Goal: Task Accomplishment & Management: Complete application form

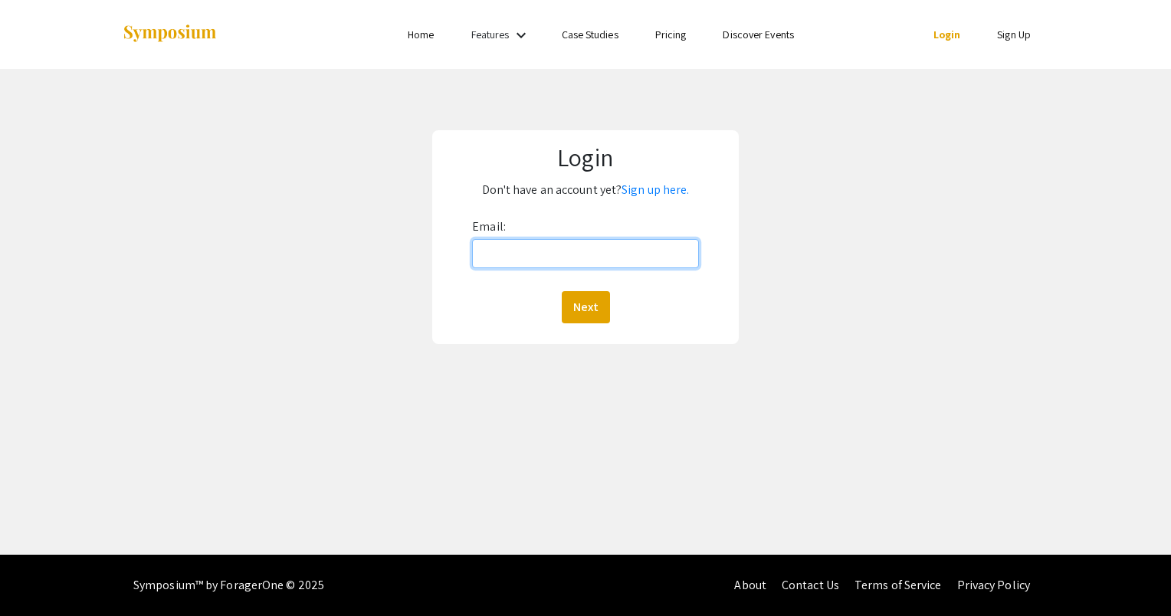
click at [523, 256] on input "Email:" at bounding box center [585, 253] width 227 height 29
type input "[EMAIL_ADDRESS][DOMAIN_NAME]"
click at [562, 291] on button "Next" at bounding box center [586, 307] width 48 height 32
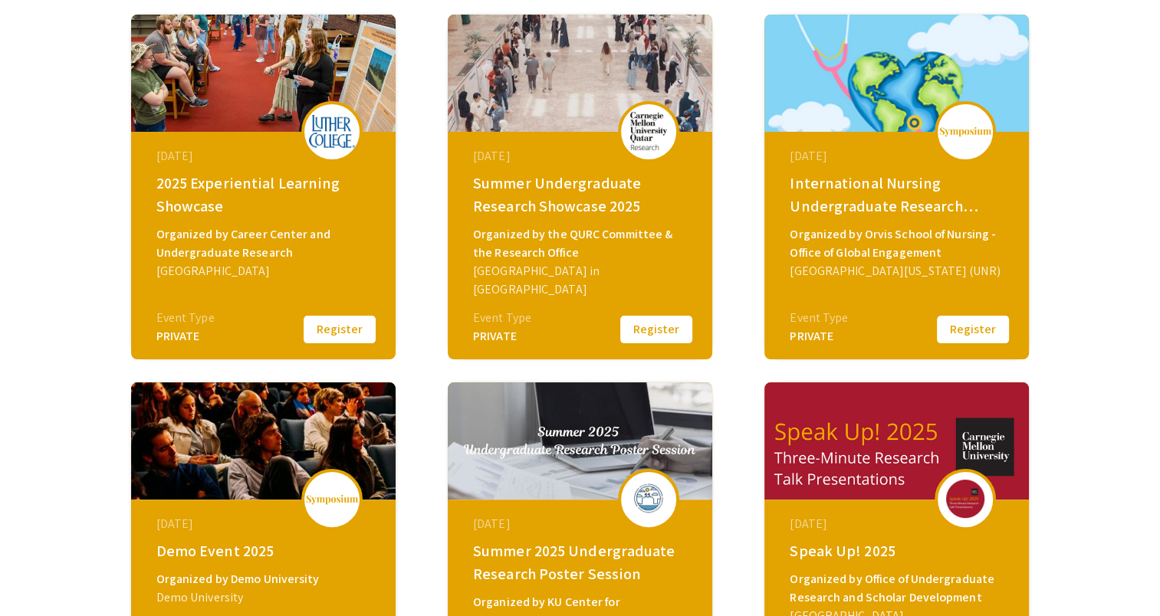
scroll to position [218, 0]
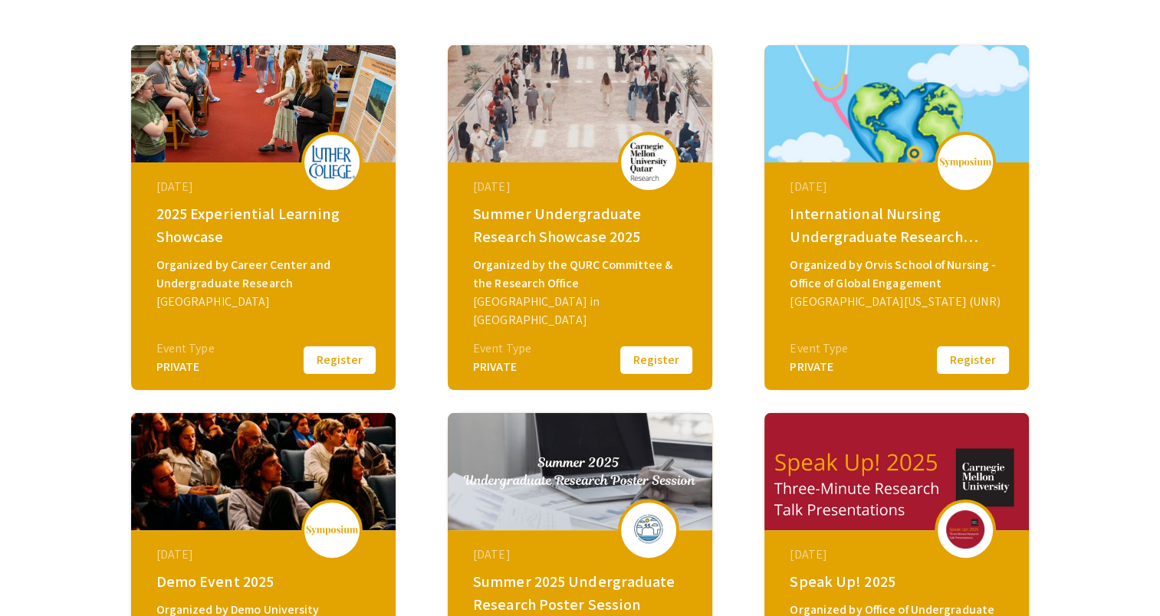
click at [350, 359] on button "Register" at bounding box center [339, 360] width 77 height 32
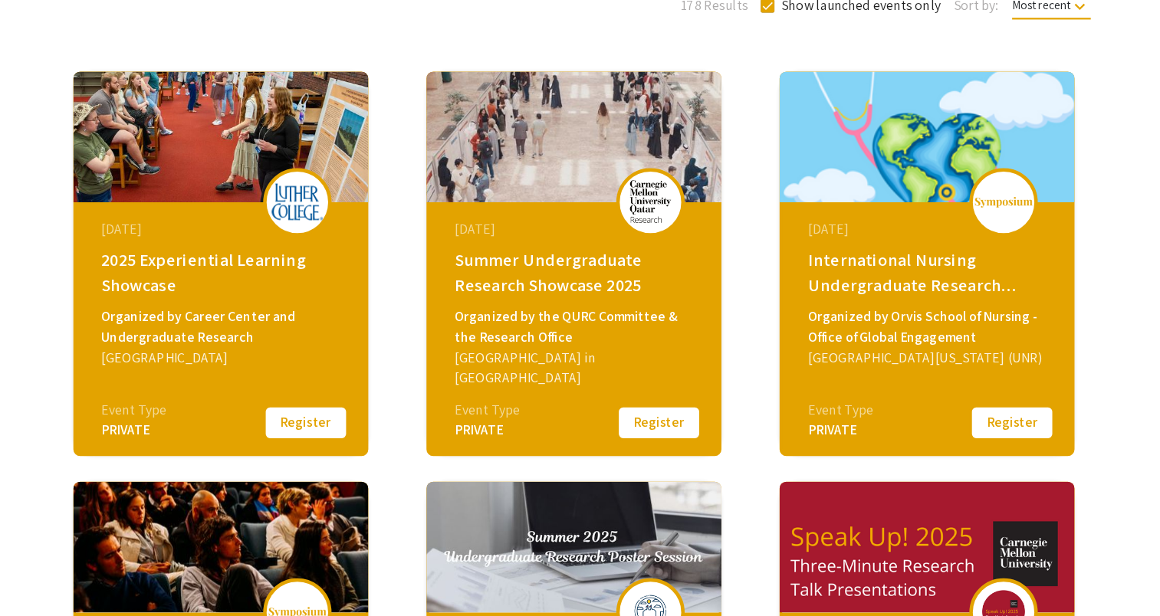
scroll to position [162, 0]
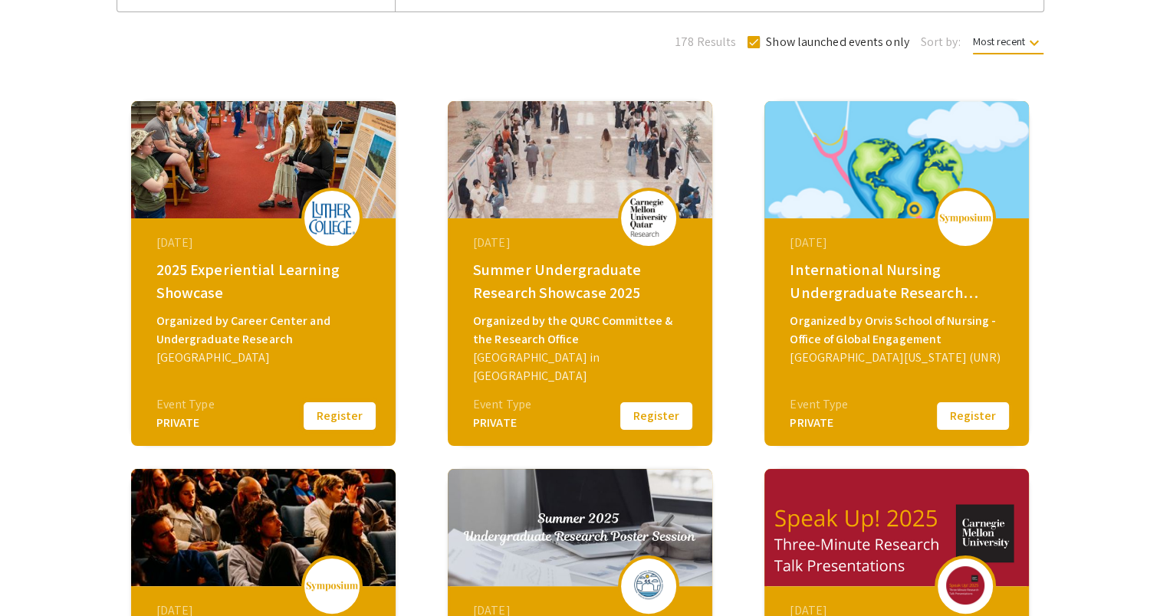
click at [343, 423] on button "Register" at bounding box center [339, 416] width 77 height 32
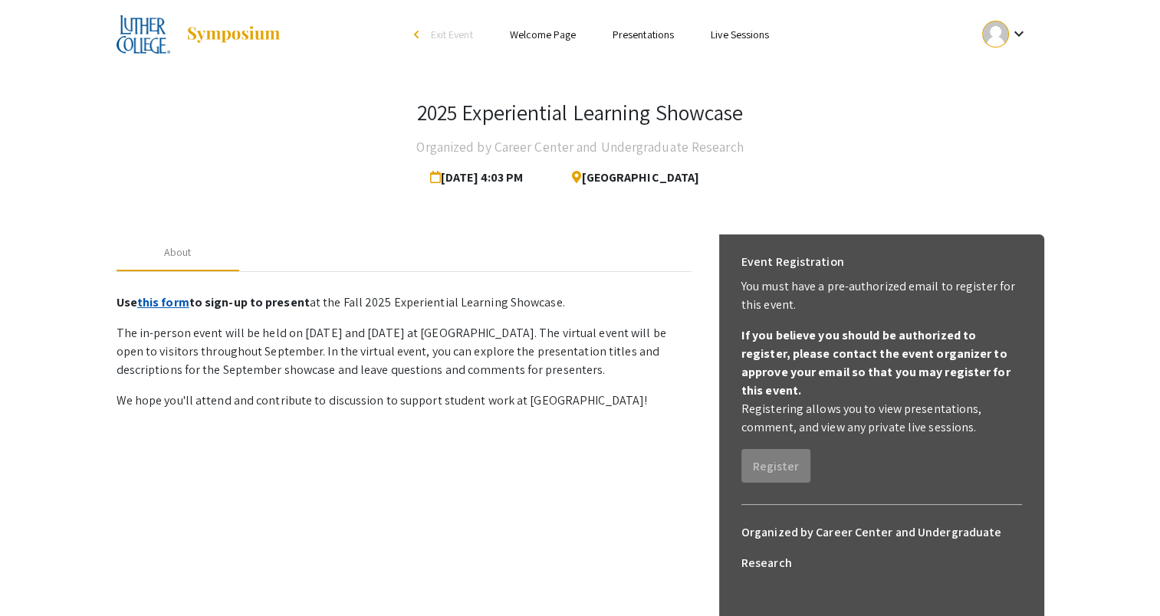
click at [164, 301] on link "this form" at bounding box center [163, 302] width 52 height 16
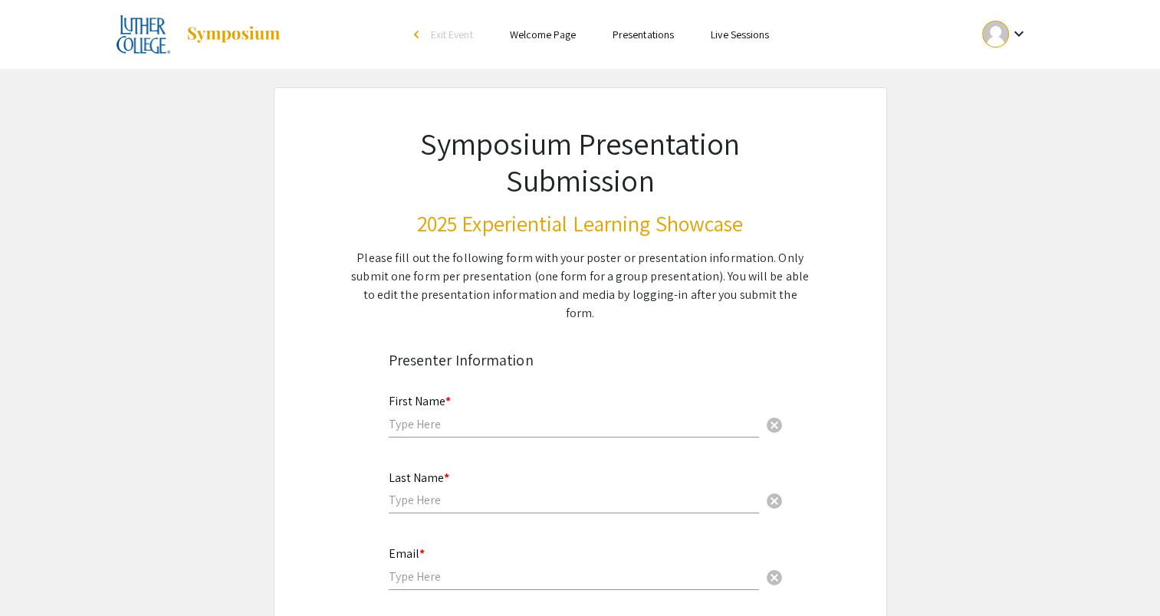
click at [420, 415] on div "First Name * cancel" at bounding box center [574, 408] width 370 height 58
type input "[PERSON_NAME]"
type input "Zielstra"
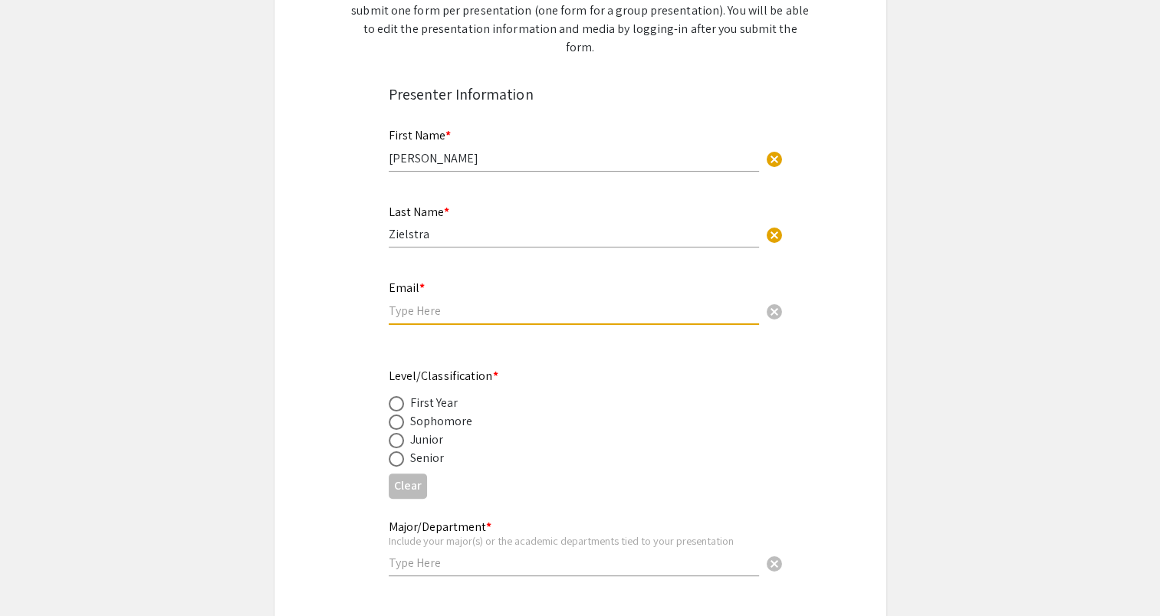
scroll to position [267, 0]
type input "[EMAIL_ADDRESS][DOMAIN_NAME]"
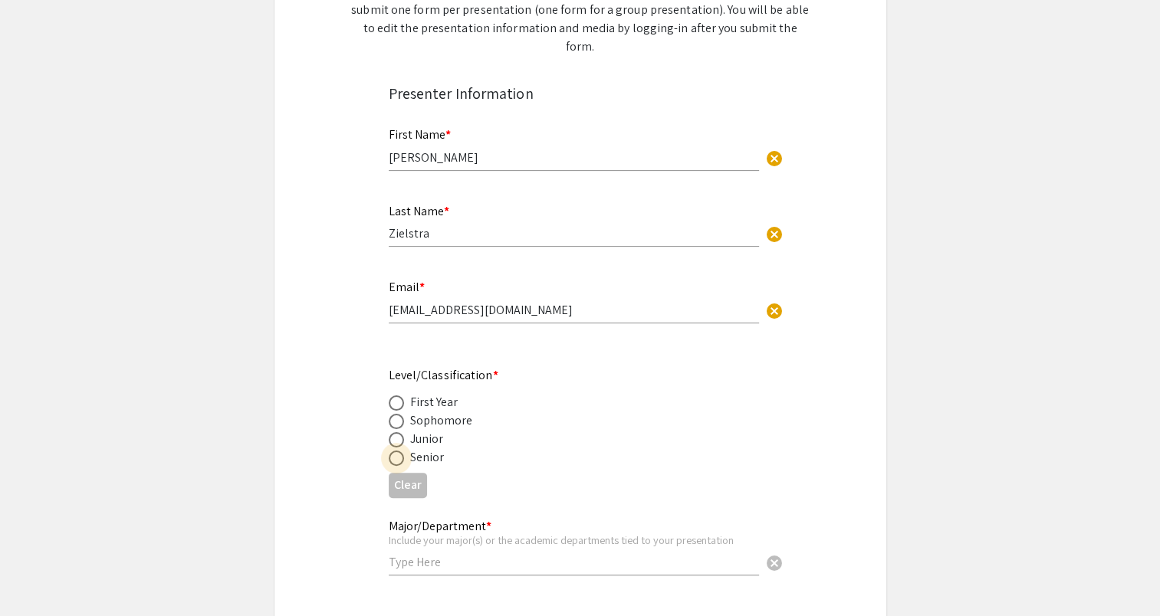
click at [392, 451] on span at bounding box center [396, 458] width 15 height 15
click at [392, 451] on input "radio" at bounding box center [396, 458] width 15 height 15
radio input "true"
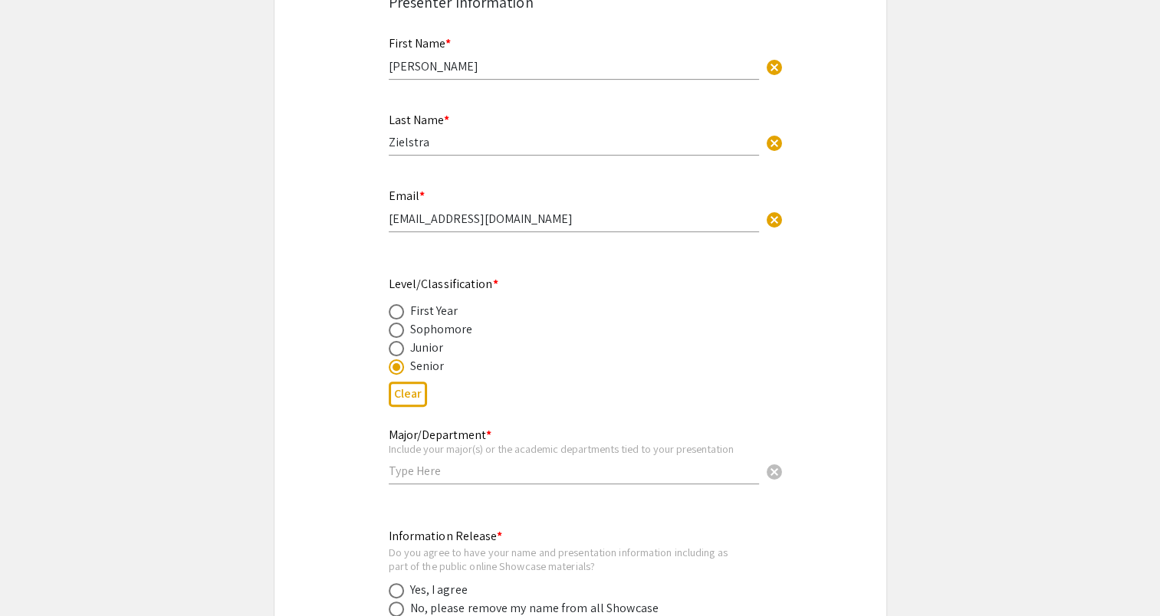
scroll to position [359, 0]
click at [417, 462] on input "text" at bounding box center [574, 470] width 370 height 16
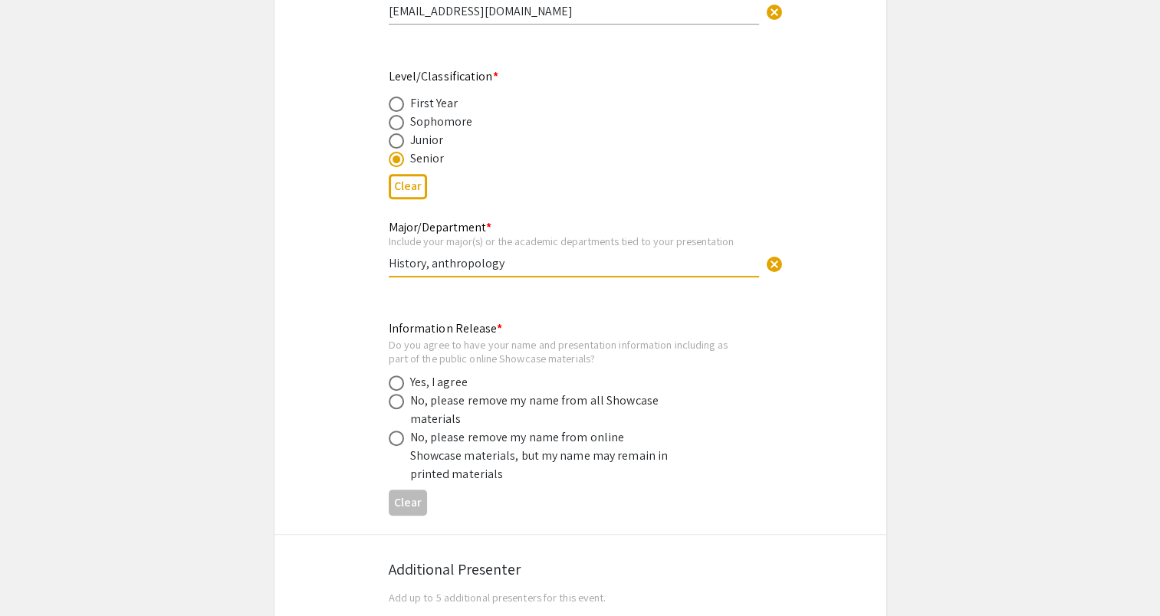
scroll to position [567, 0]
type input "History, anthropology"
click at [444, 373] on div "Yes, I agree" at bounding box center [438, 382] width 57 height 18
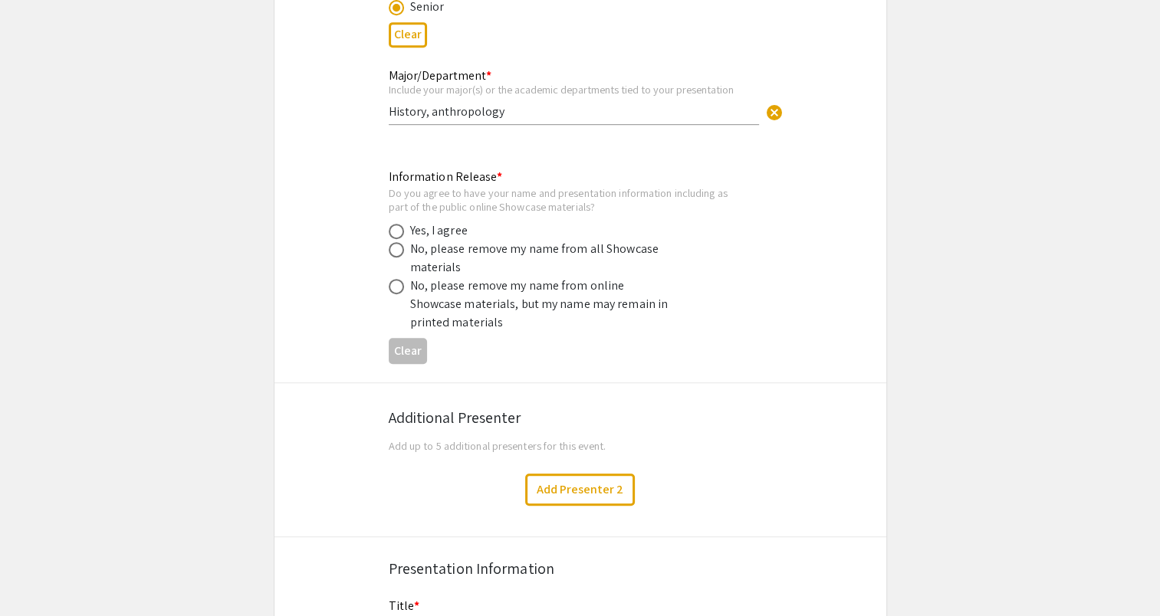
scroll to position [788, 0]
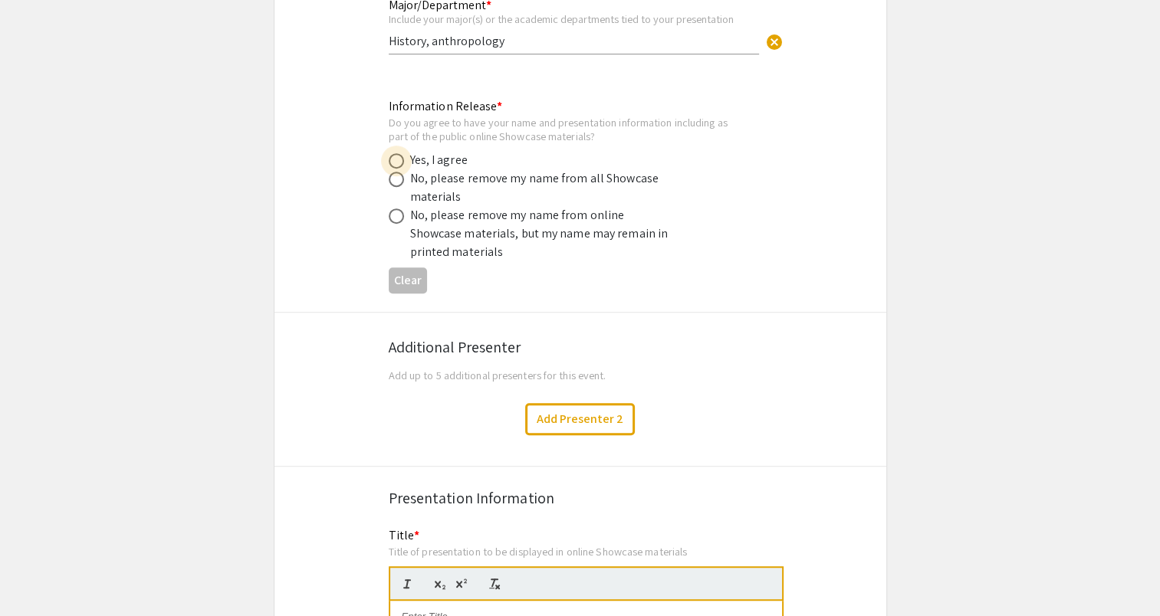
click at [399, 153] on span at bounding box center [396, 160] width 15 height 15
click at [399, 153] on input "radio" at bounding box center [396, 160] width 15 height 15
radio input "true"
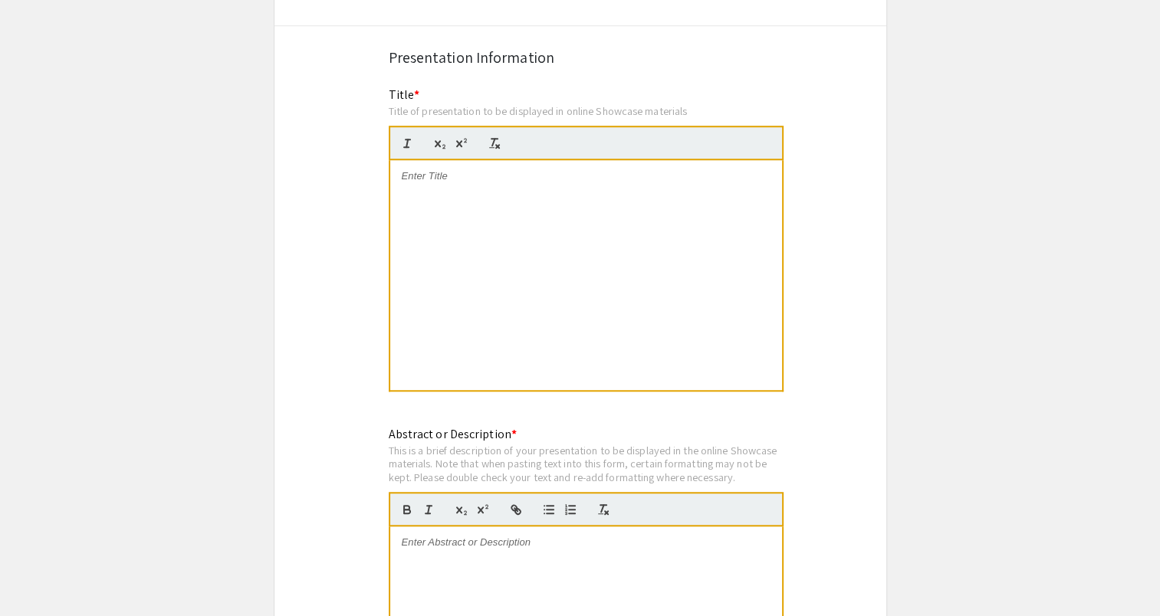
scroll to position [1230, 0]
click at [478, 169] on p at bounding box center [586, 176] width 369 height 14
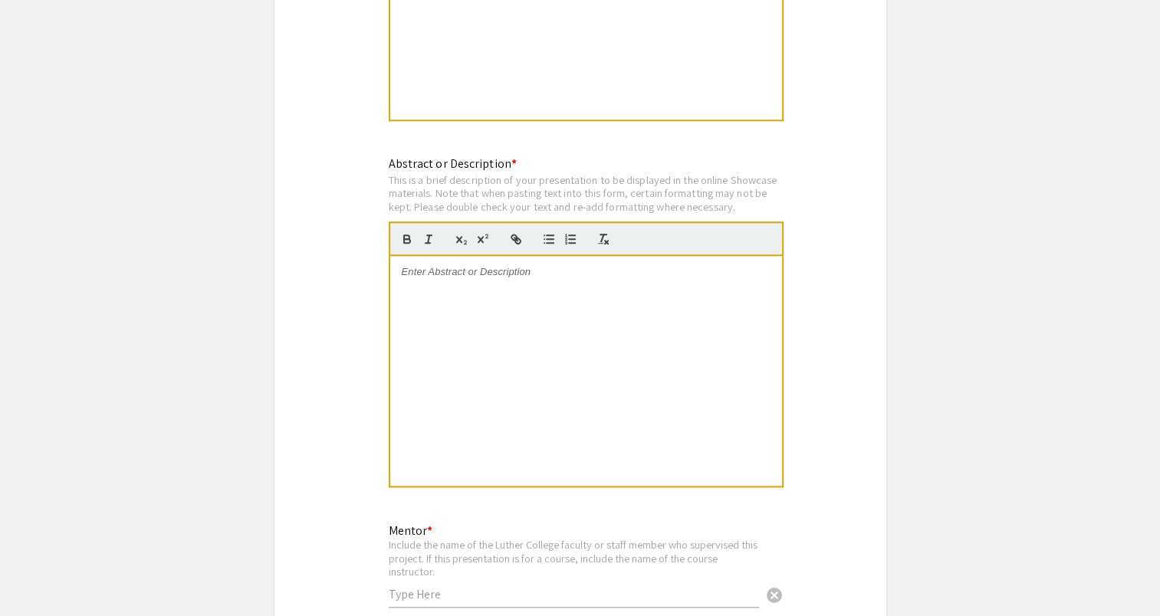
scroll to position [1530, 0]
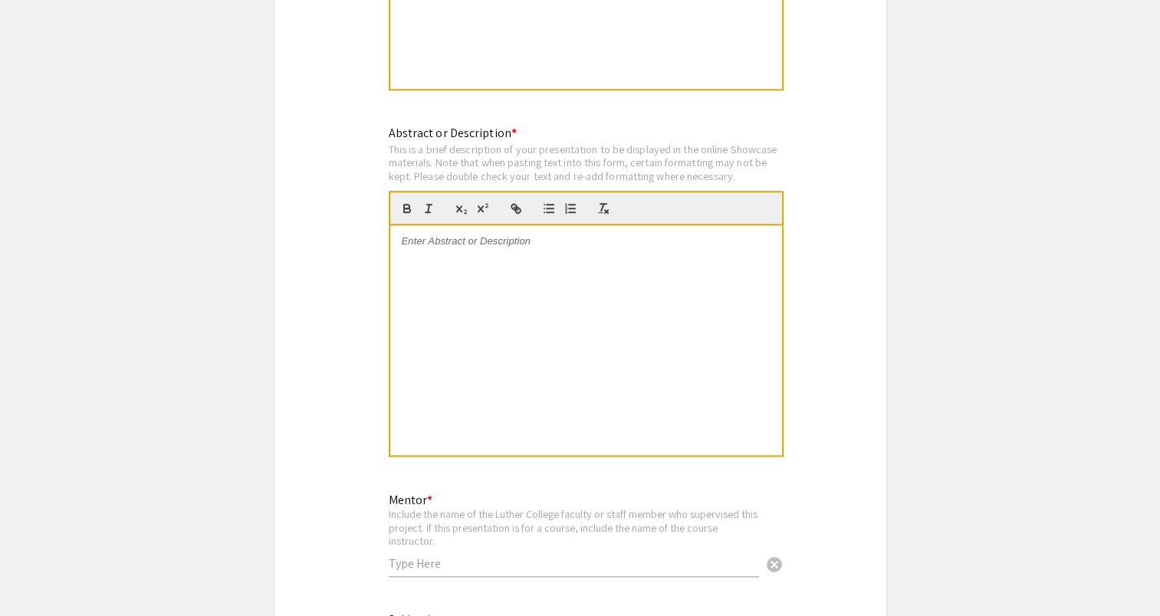
click at [482, 301] on div at bounding box center [586, 340] width 392 height 230
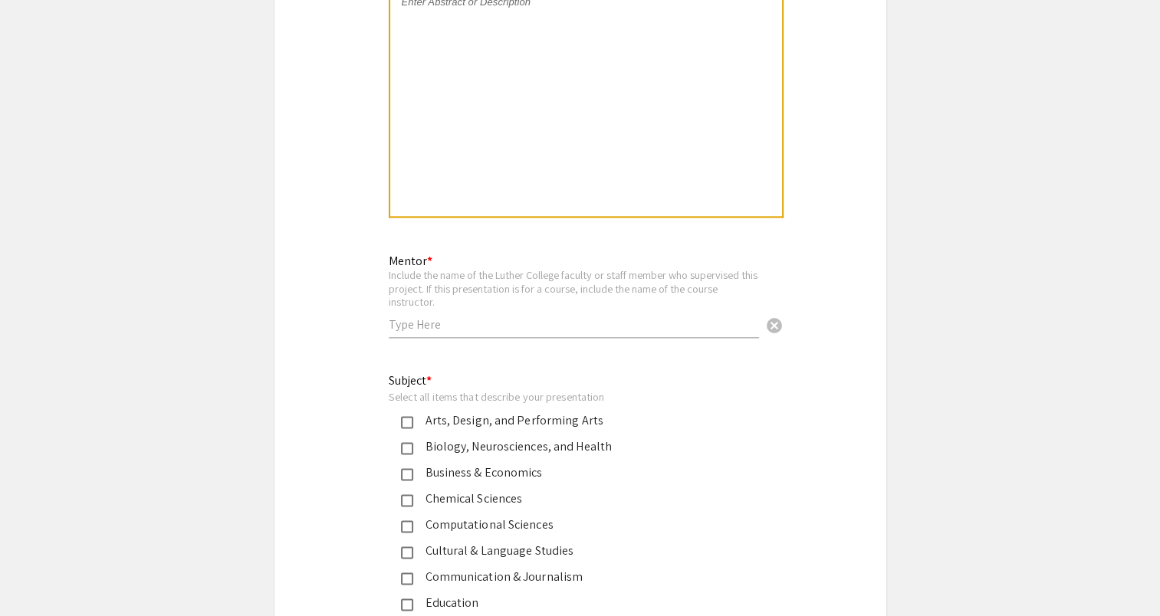
scroll to position [1772, 0]
click at [455, 314] on input "text" at bounding box center [574, 322] width 370 height 16
type input "A"
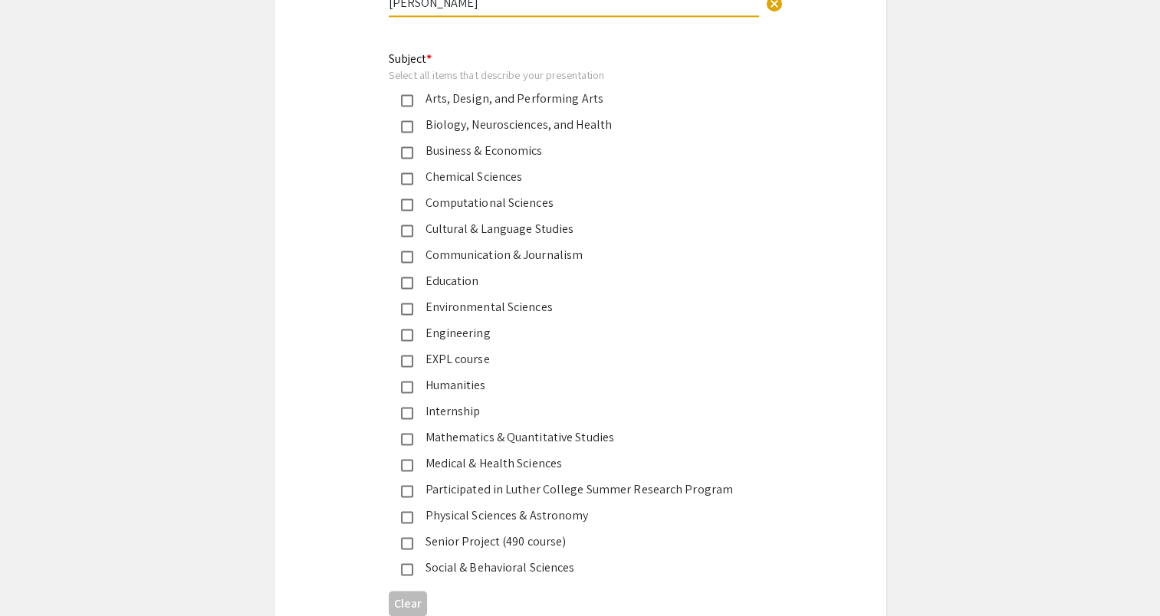
scroll to position [2091, 0]
type input "[PERSON_NAME]"
click at [487, 559] on div "Social & Behavioral Sciences" at bounding box center [574, 568] width 322 height 18
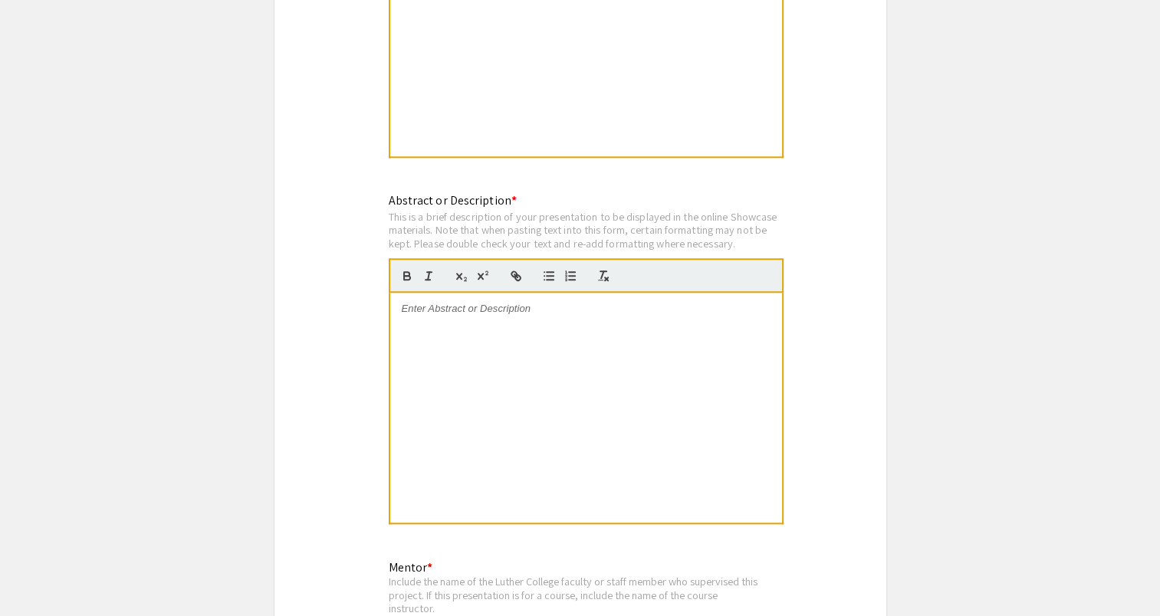
scroll to position [1462, 0]
click at [589, 382] on div at bounding box center [586, 409] width 392 height 230
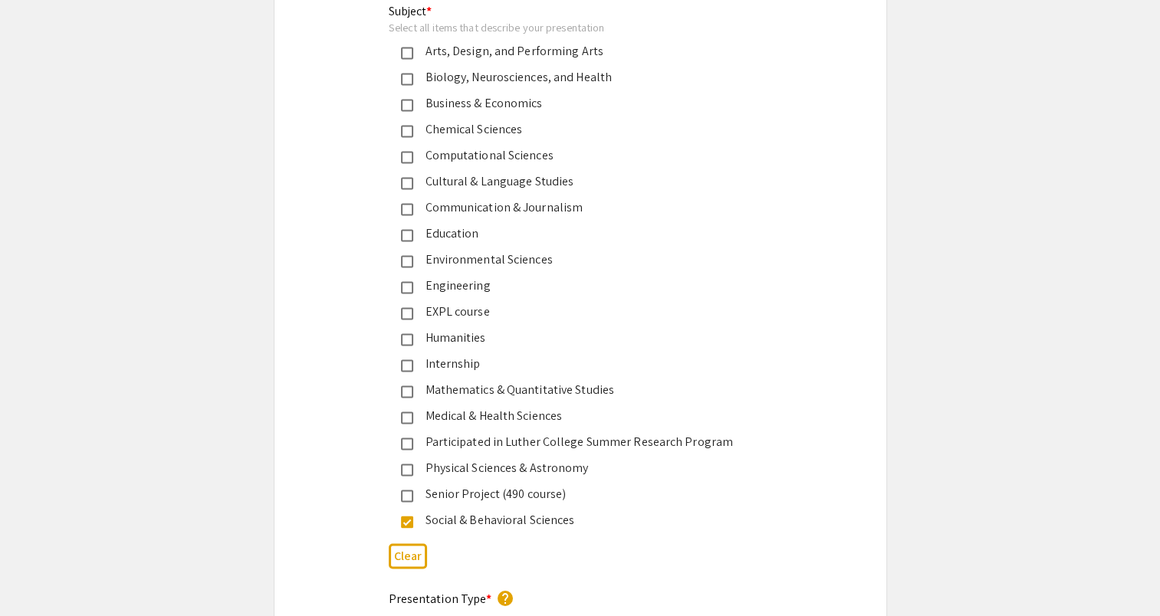
scroll to position [2140, 0]
click at [399, 511] on div "Social & Behavioral Sciences" at bounding box center [568, 520] width 359 height 18
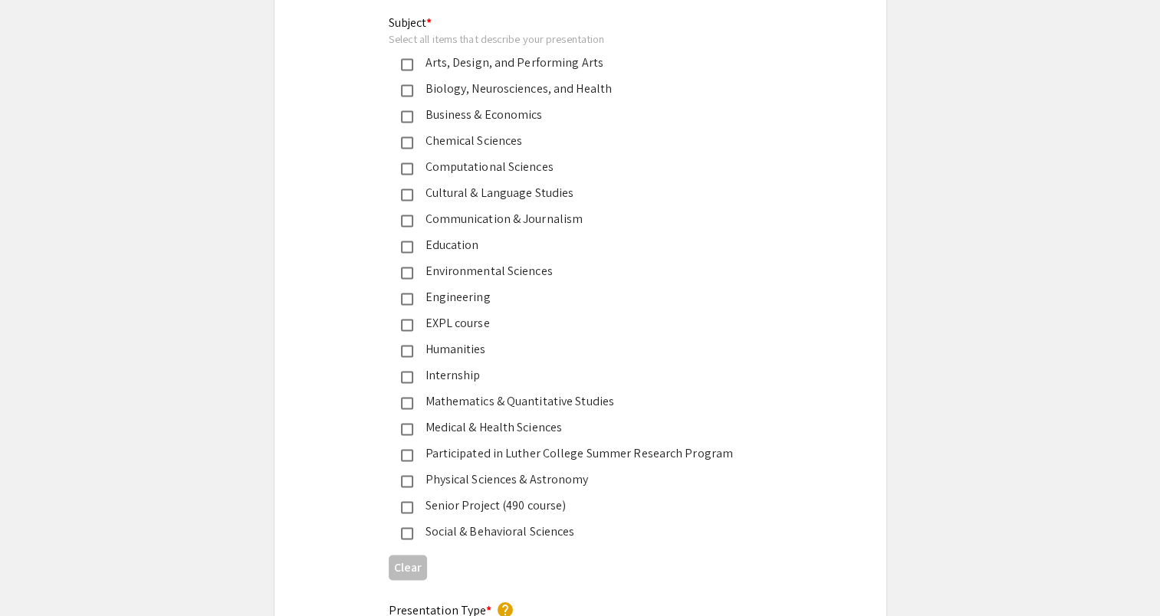
click at [485, 340] on div "Humanities" at bounding box center [574, 349] width 322 height 18
click at [396, 523] on div "Social & Behavioral Sciences" at bounding box center [568, 532] width 359 height 18
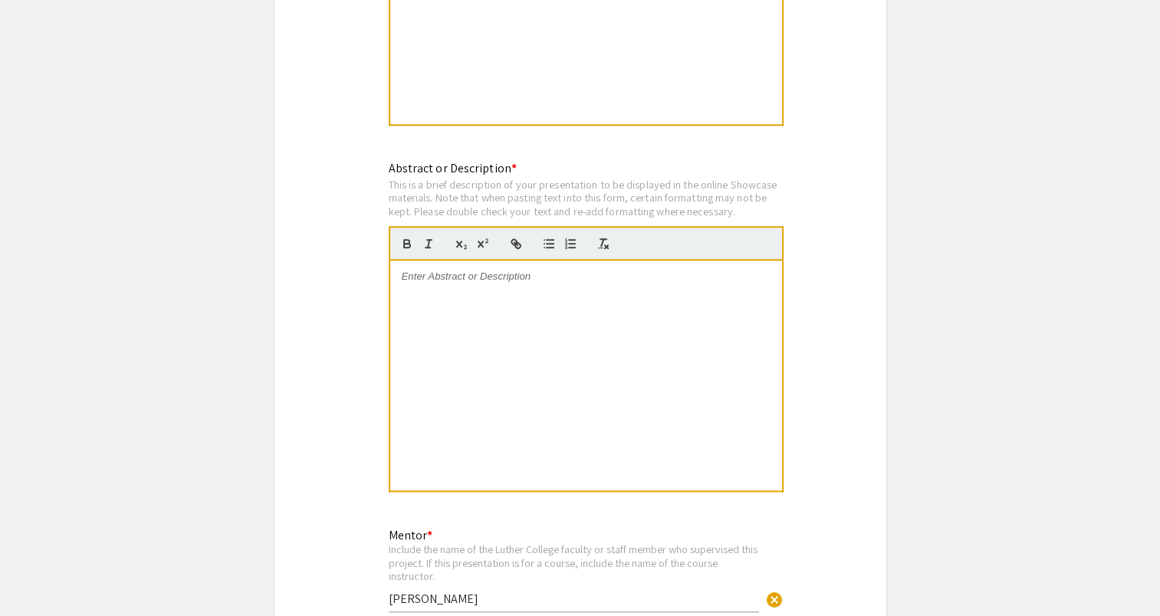
scroll to position [1477, 0]
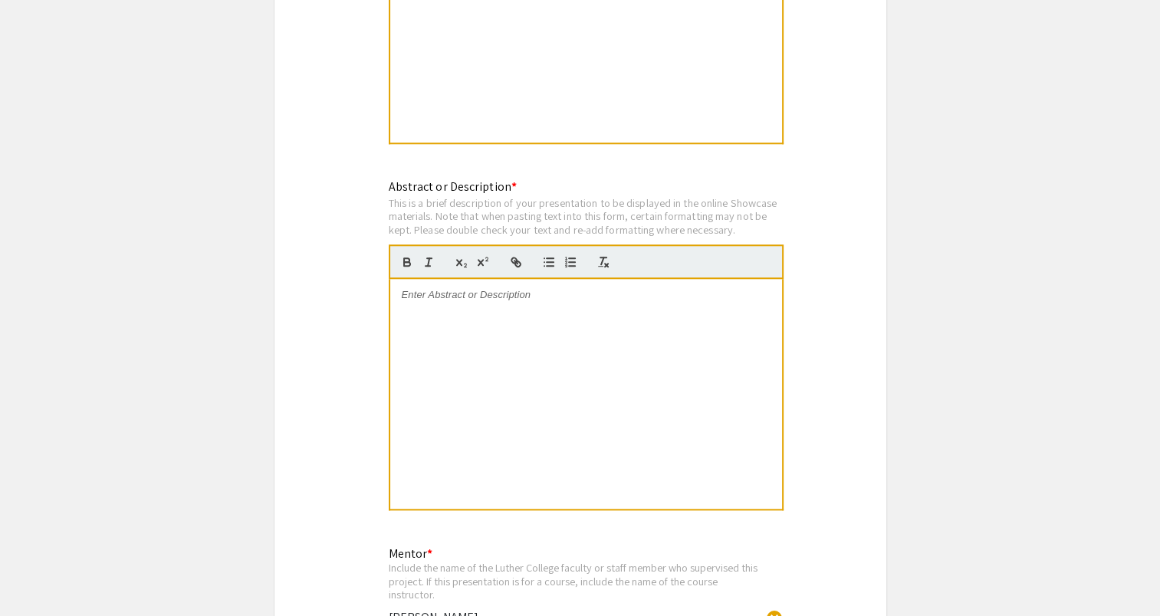
click at [631, 368] on div at bounding box center [586, 394] width 392 height 230
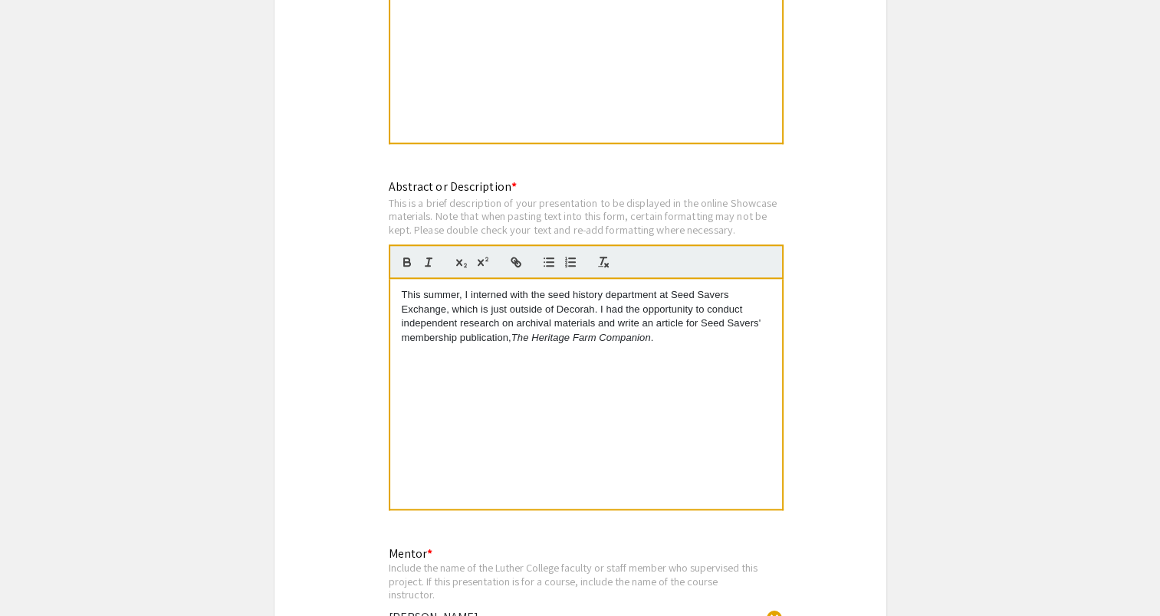
click at [662, 348] on div "This summer, I interned with the seed history department at Seed Savers Exchang…" at bounding box center [586, 394] width 392 height 230
click at [728, 291] on p "This summer, I interned with the seed history department at Seed Savers Exchang…" at bounding box center [586, 316] width 369 height 57
click at [688, 321] on p "This summer, I interned with the seed history department at Seed Savers Exchang…" at bounding box center [586, 316] width 369 height 57
click at [595, 291] on p "This summer, I interned with the seed history department at Seed Savers Exchang…" at bounding box center [586, 316] width 369 height 57
click at [778, 305] on div "This summer, I interned with the seed history department at Seed Savers Exchang…" at bounding box center [586, 394] width 392 height 230
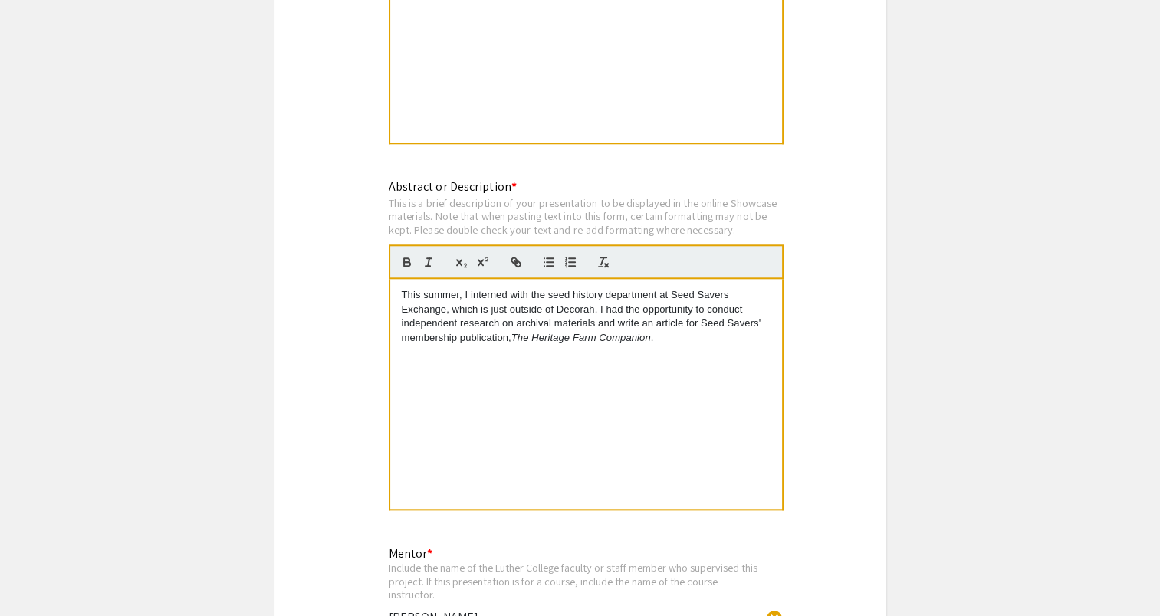
click at [652, 303] on p "This summer, I interned with the seed history department at Seed Savers Exchang…" at bounding box center [586, 316] width 369 height 57
drag, startPoint x: 513, startPoint y: 319, endPoint x: 751, endPoint y: 316, distance: 237.7
click at [751, 316] on p "This summer, I interned with the seed history department at Seed Savers Exchang…" at bounding box center [586, 316] width 369 height 57
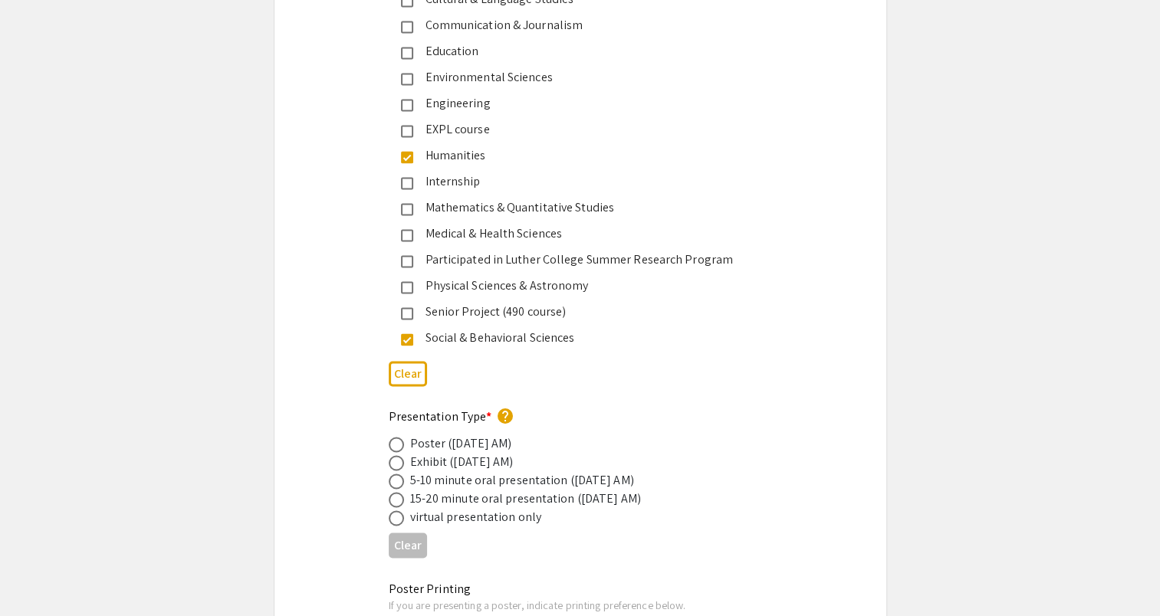
scroll to position [2348, 0]
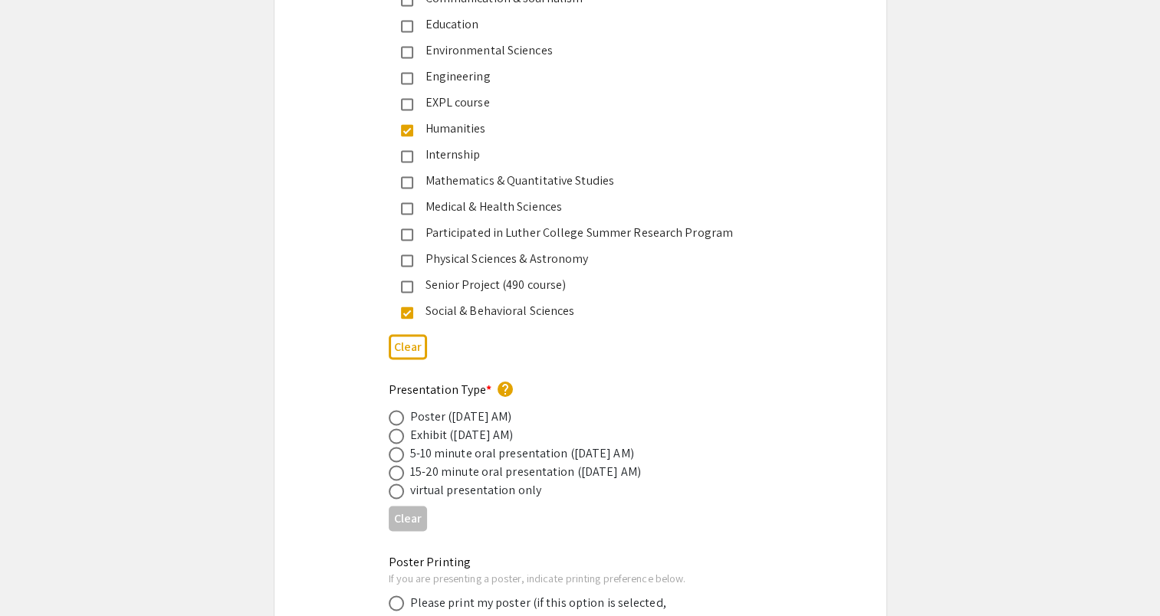
click at [512, 408] on div "Poster ([DATE] AM)" at bounding box center [461, 417] width 102 height 18
click at [399, 410] on span at bounding box center [396, 417] width 15 height 15
click at [399, 410] on input "radio" at bounding box center [396, 417] width 15 height 15
radio input "true"
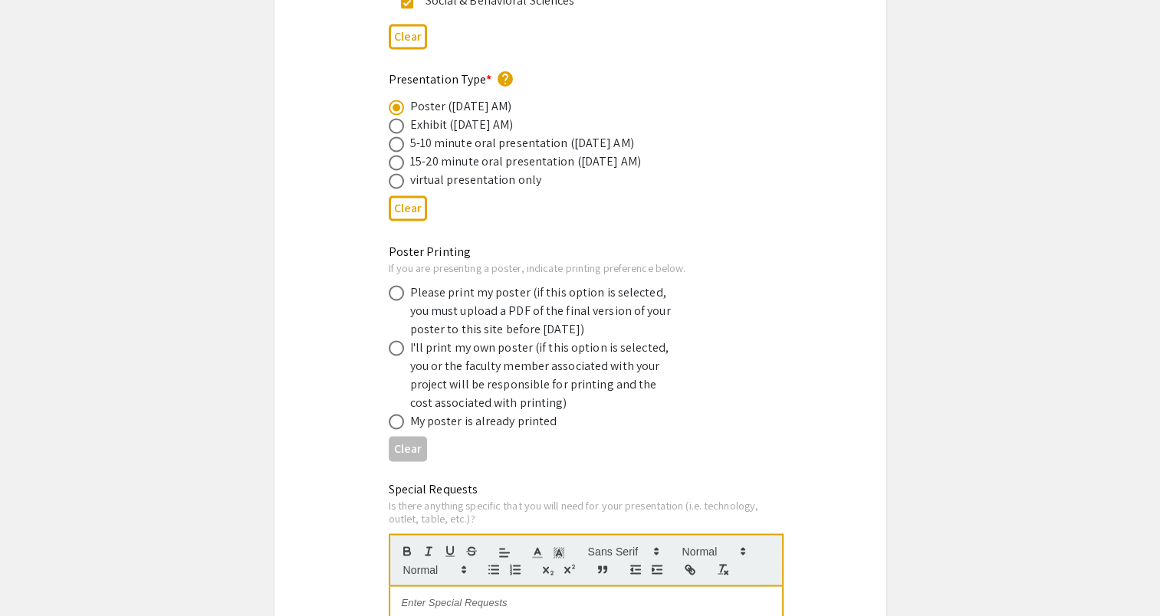
scroll to position [2662, 0]
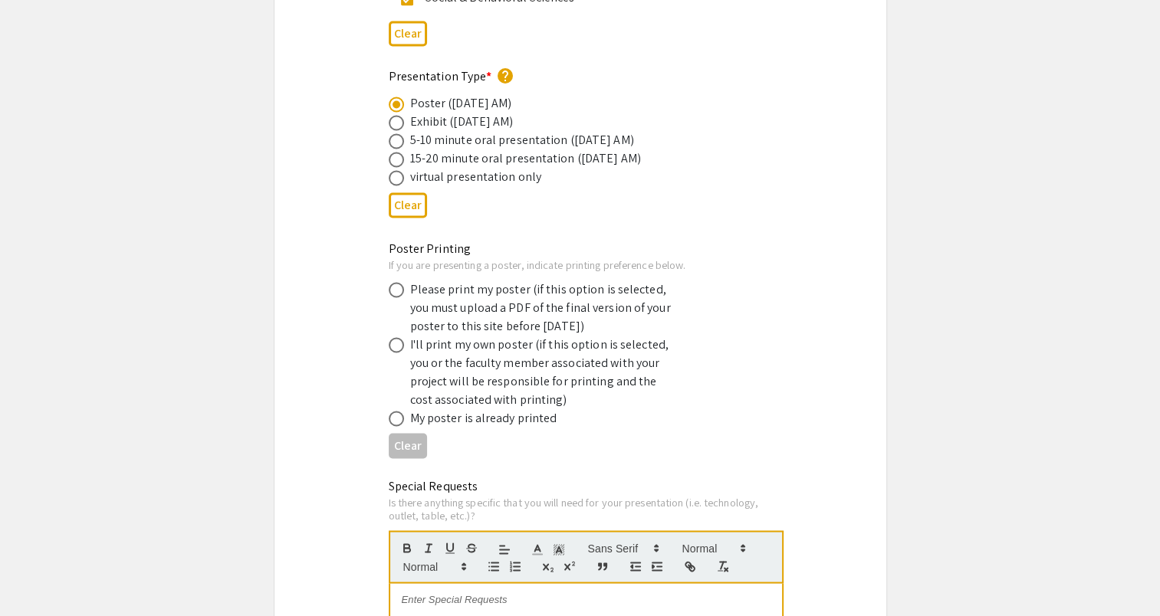
click at [487, 288] on div "Please print my poster (if this option is selected, you must upload a PDF of th…" at bounding box center [544, 307] width 268 height 55
click at [389, 282] on span at bounding box center [396, 289] width 15 height 15
click at [389, 282] on input "radio" at bounding box center [396, 289] width 15 height 15
radio input "true"
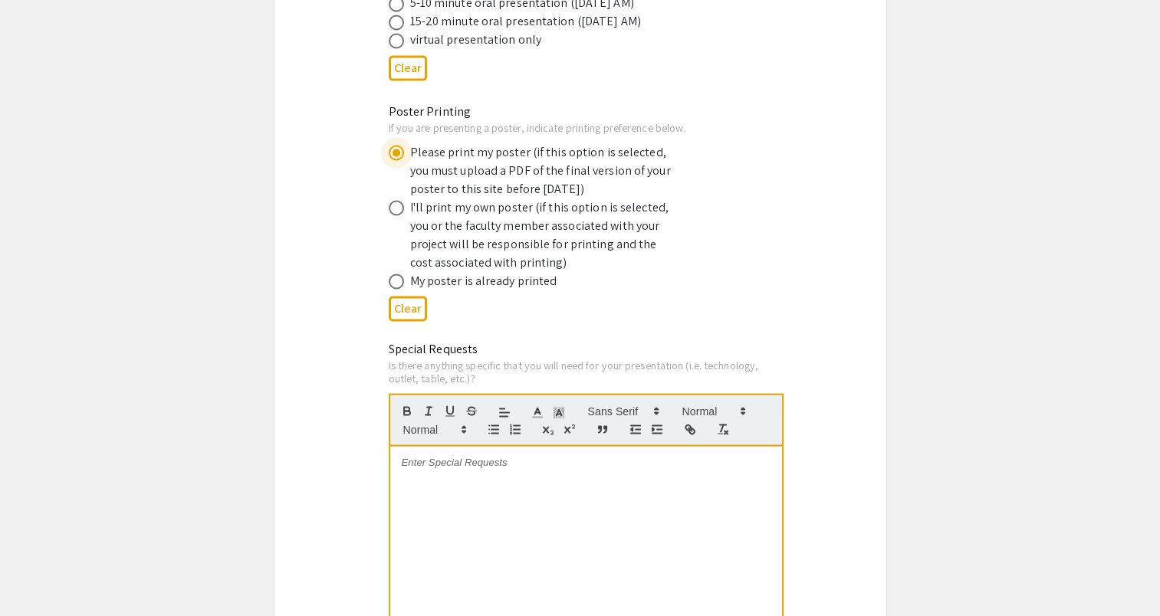
scroll to position [2879, 0]
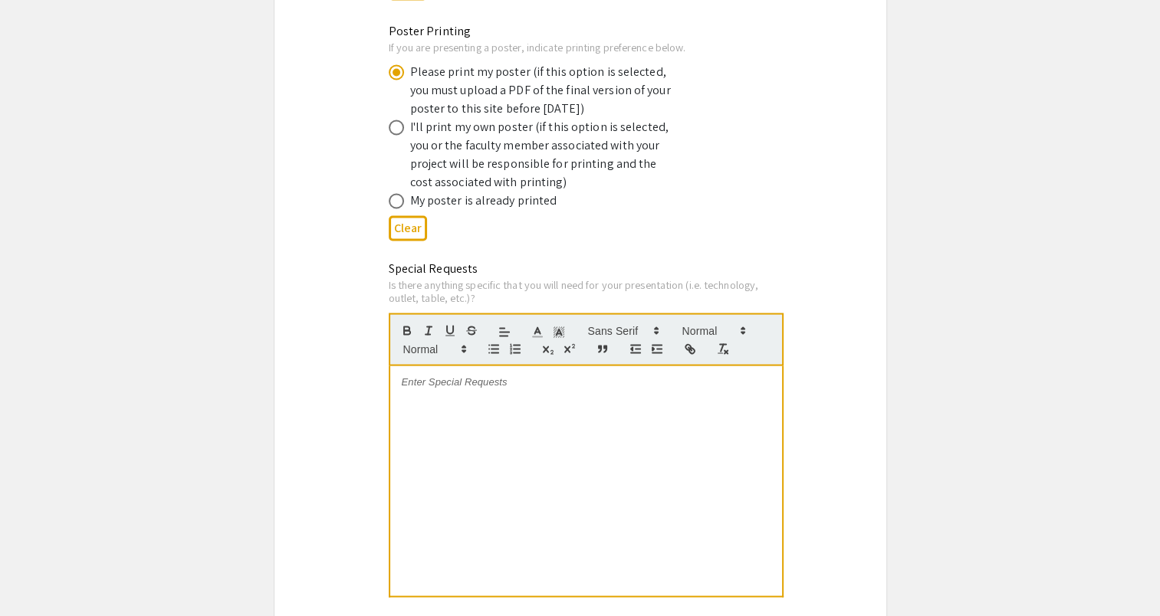
click at [612, 388] on div at bounding box center [586, 481] width 392 height 230
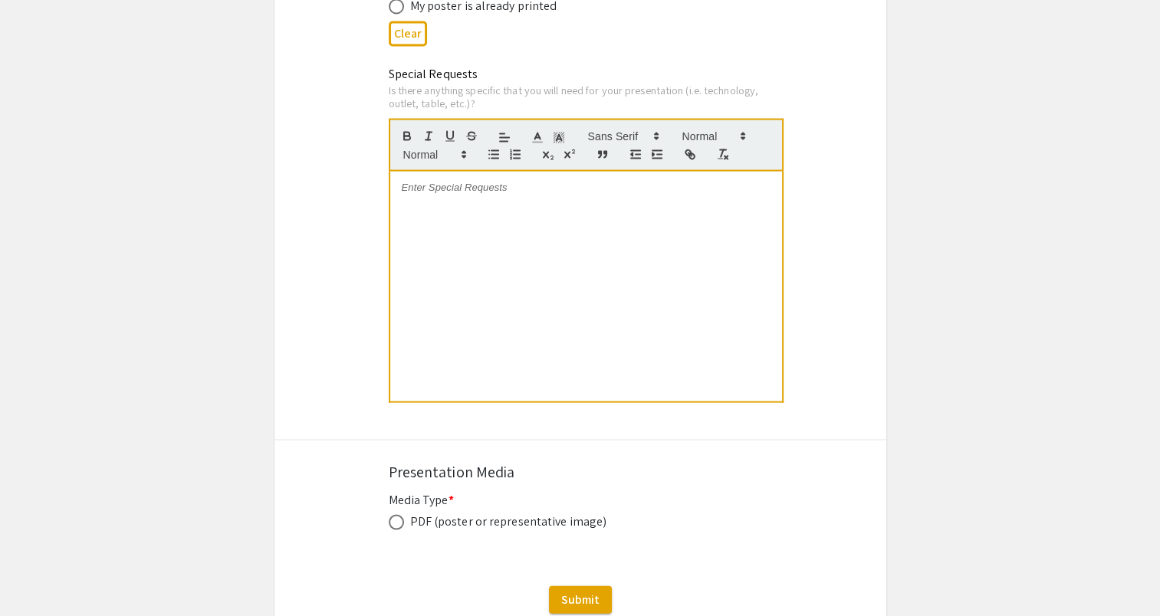
scroll to position [3065, 0]
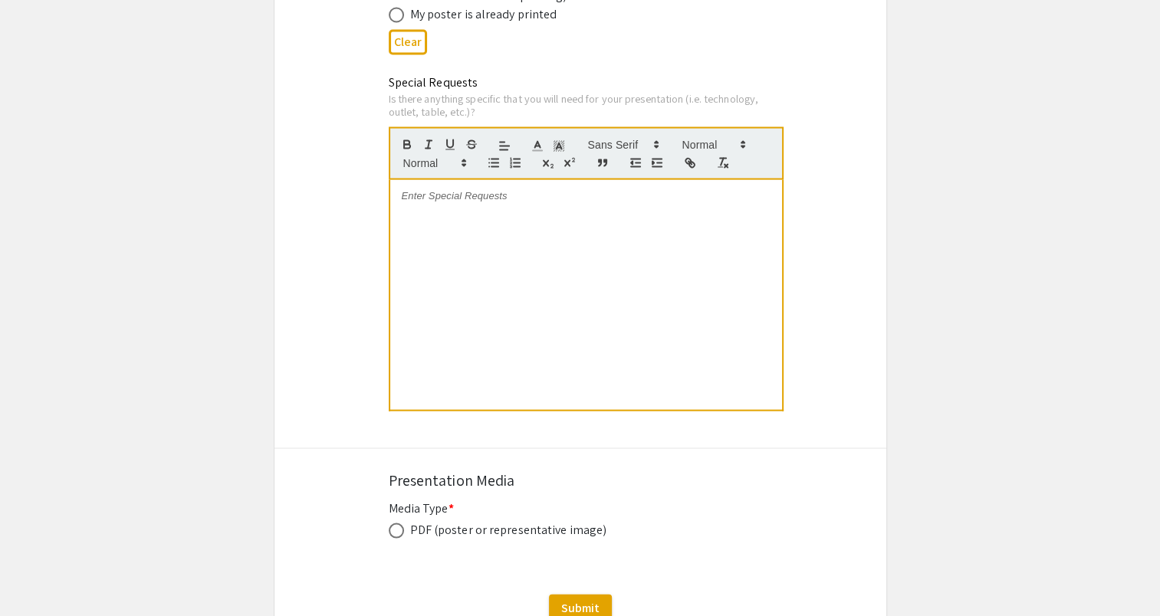
click at [445, 521] on div "PDF (poster or representative image)" at bounding box center [508, 530] width 197 height 18
click at [389, 524] on span at bounding box center [396, 531] width 15 height 15
click at [389, 524] on input "radio" at bounding box center [396, 531] width 15 height 15
radio input "true"
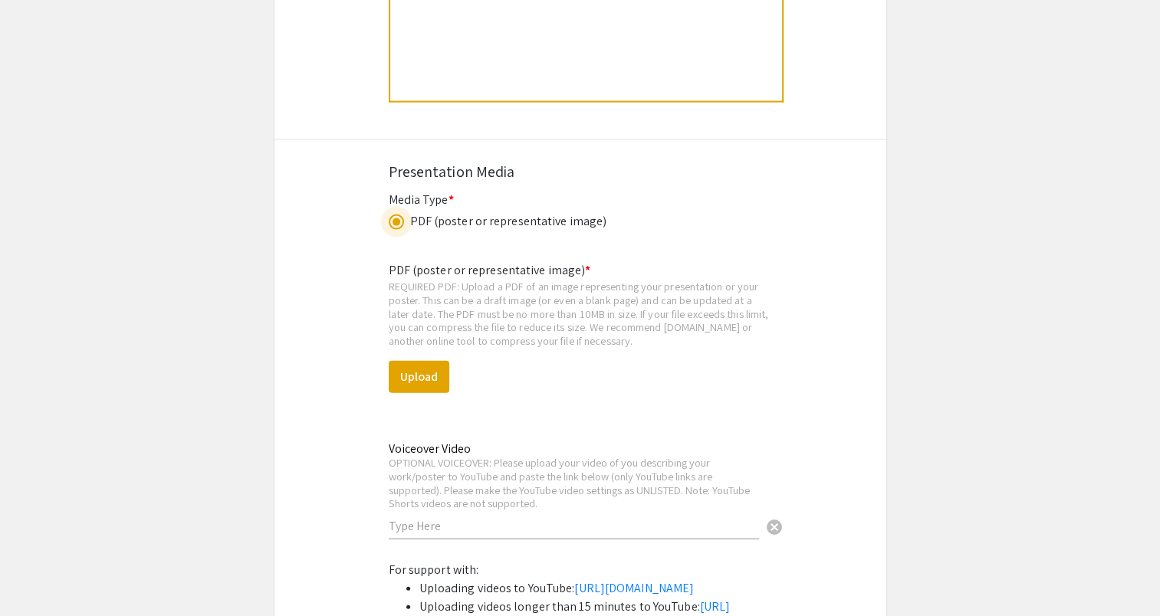
scroll to position [3395, 0]
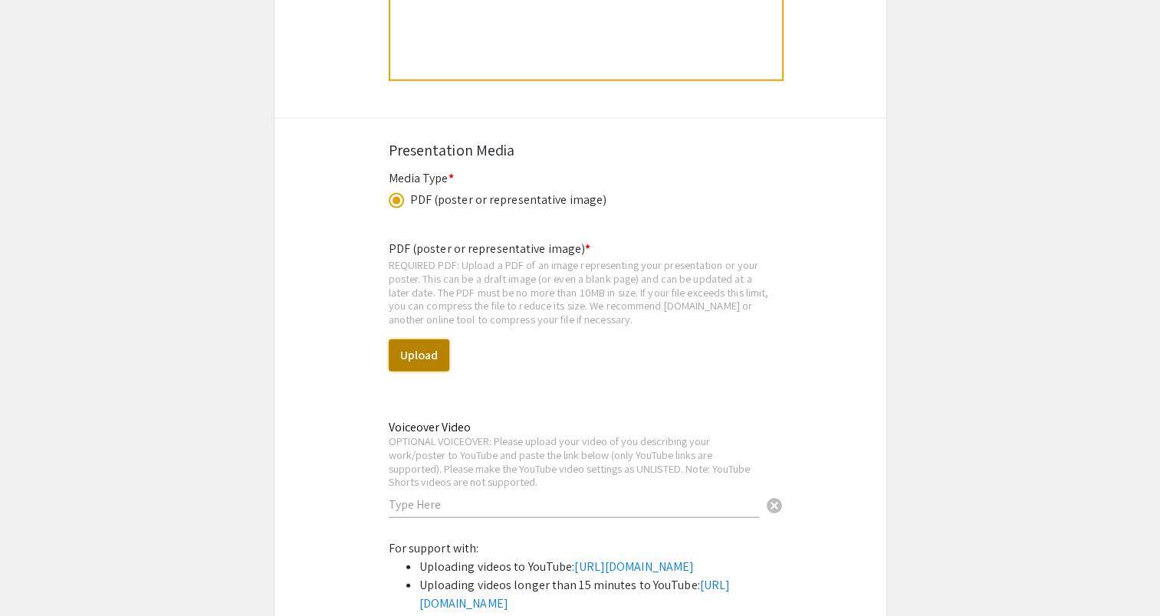
click at [426, 340] on button "Upload" at bounding box center [419, 356] width 61 height 32
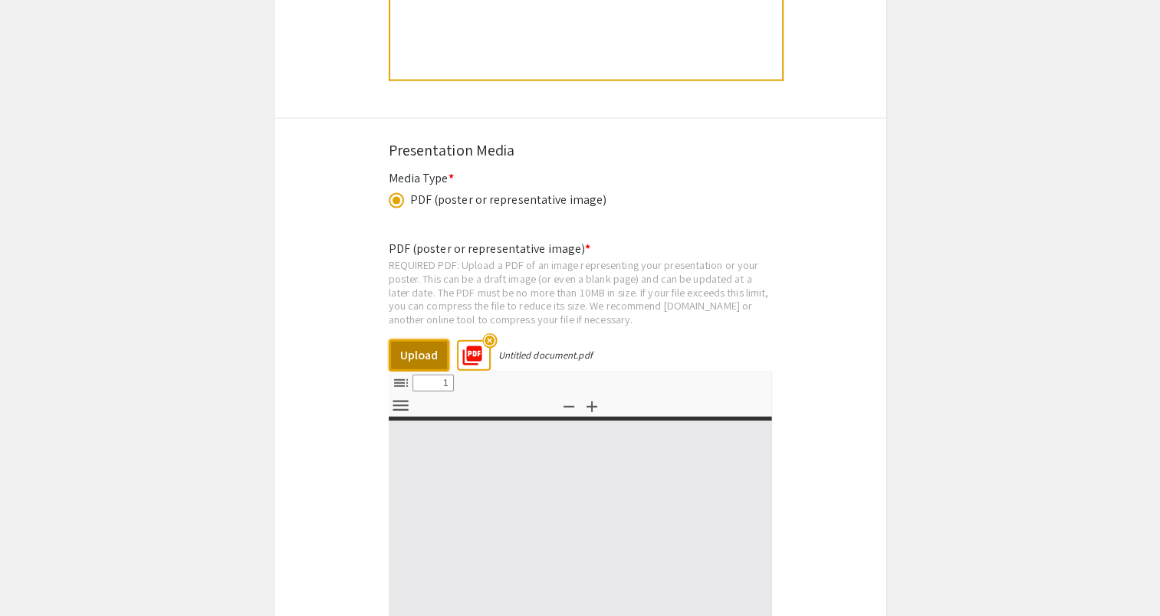
select select "custom"
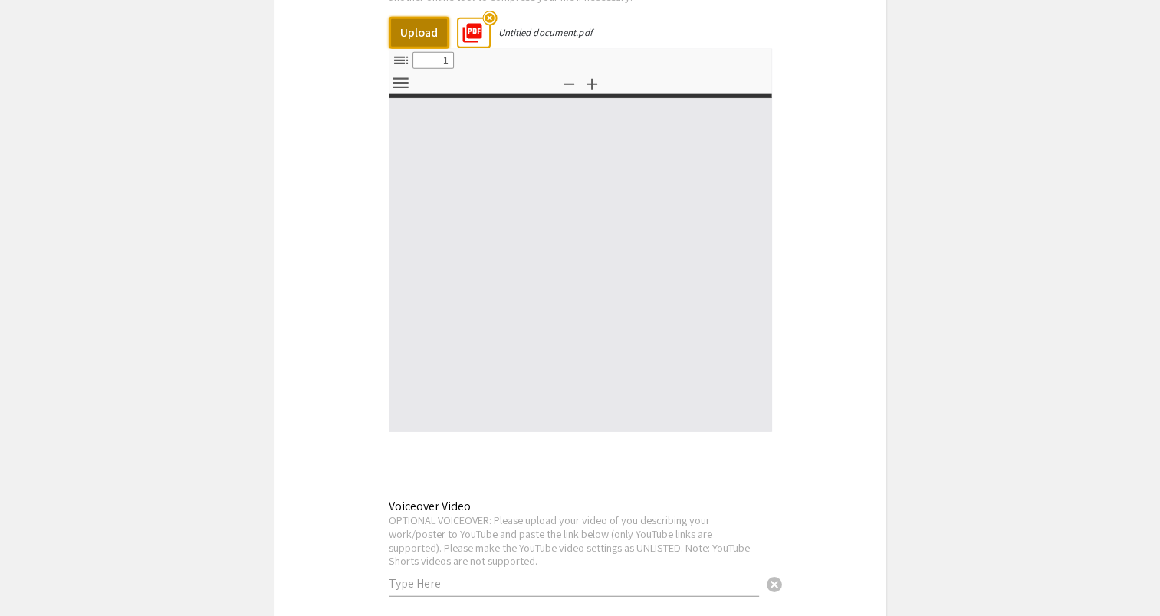
type input "0"
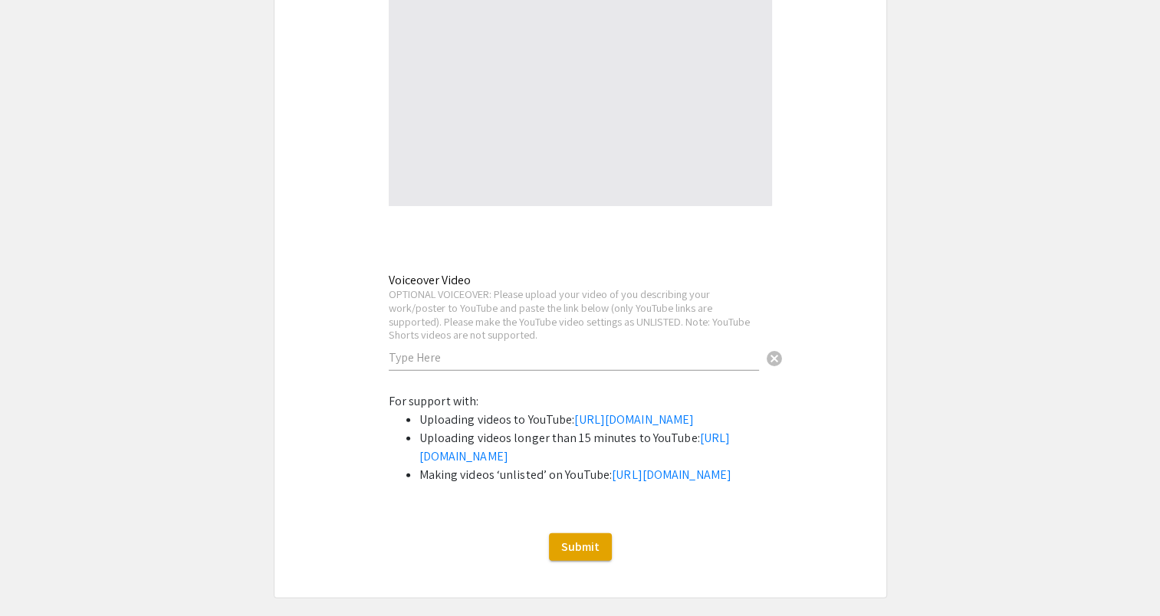
select select "auto"
type input "1"
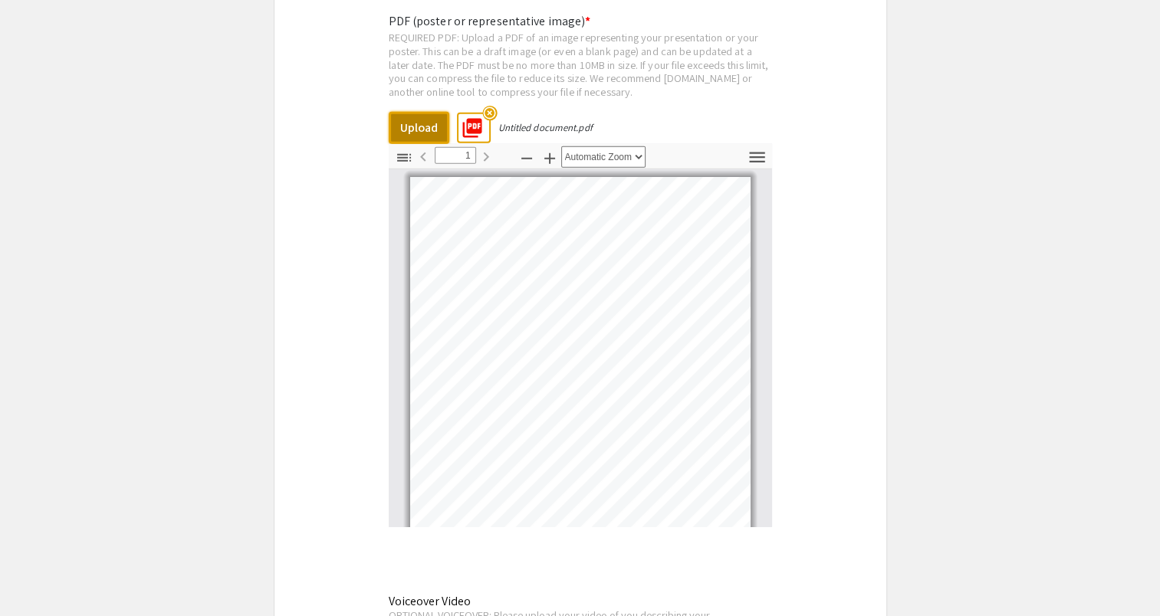
scroll to position [3658, 0]
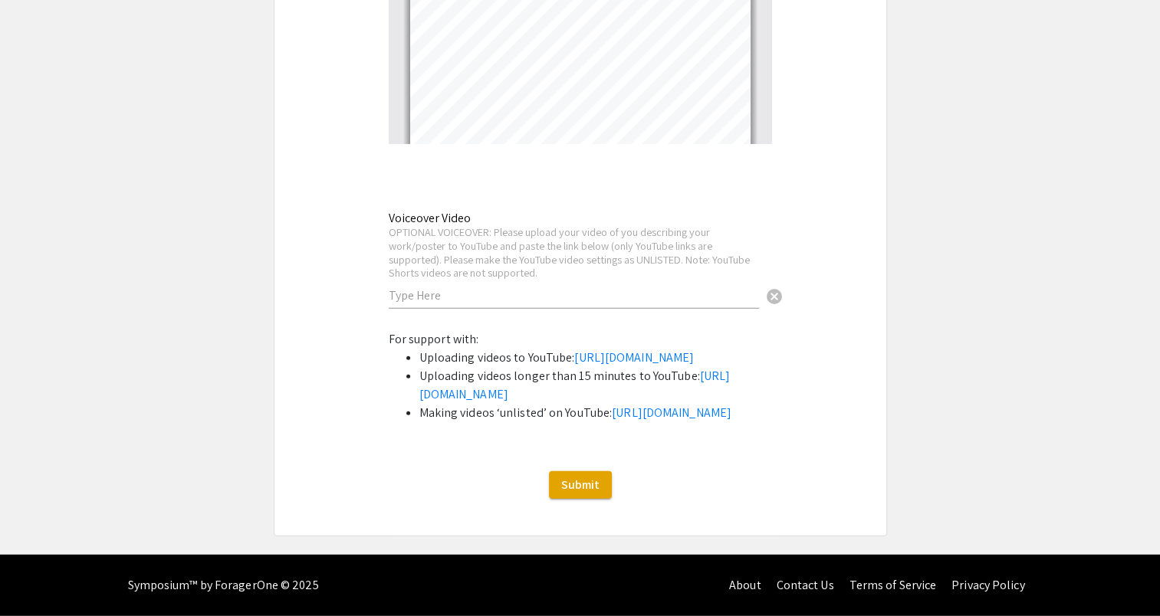
select select "custom"
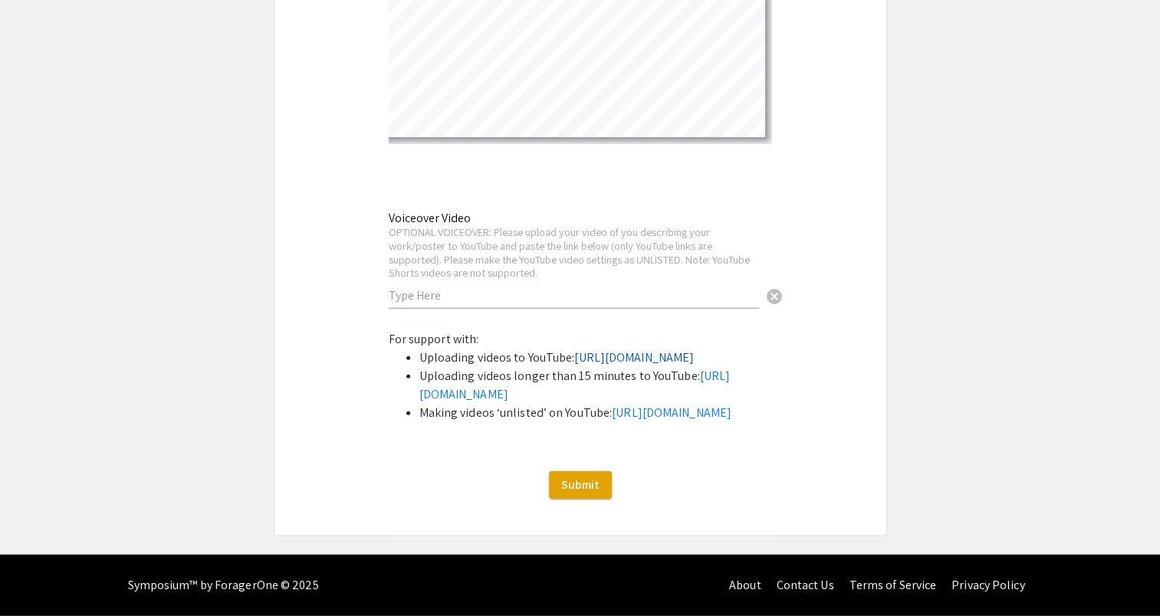
scroll to position [4052, 0]
click at [583, 493] on span "Submit" at bounding box center [580, 485] width 38 height 16
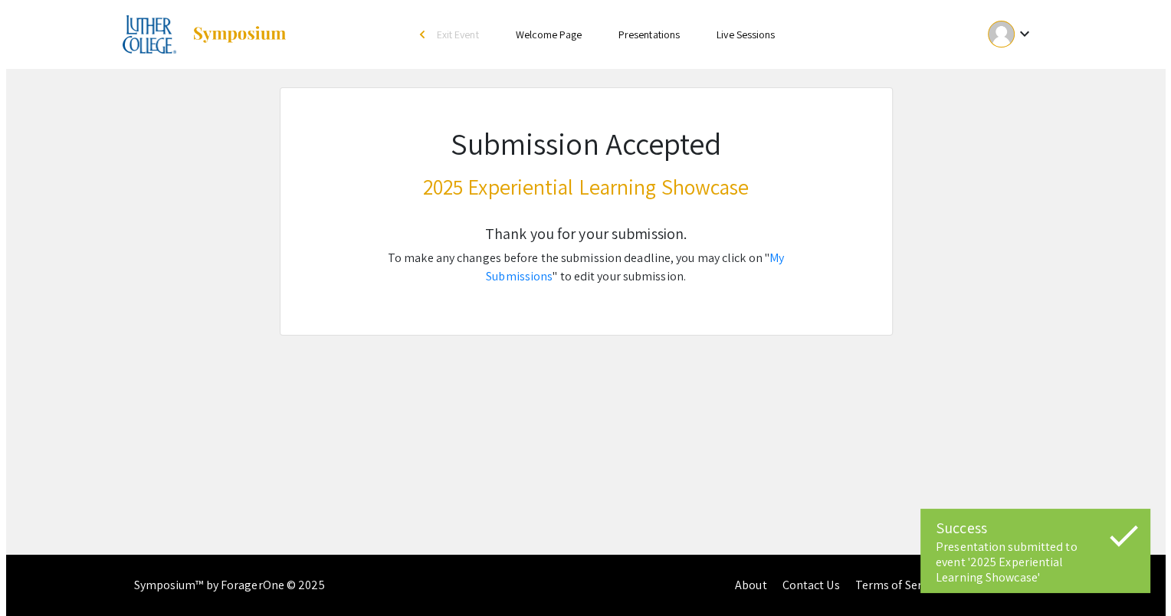
scroll to position [0, 0]
